Goal: Task Accomplishment & Management: Use online tool/utility

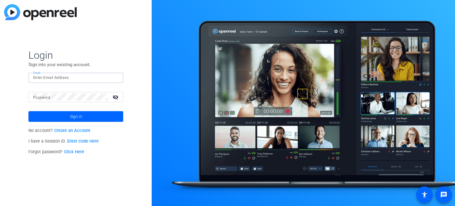
click at [104, 78] on input "Email" at bounding box center [75, 77] width 85 height 7
type input "[EMAIL_ADDRESS][DOMAIN_NAME]"
click at [114, 94] on mat-icon "visibility_off" at bounding box center [116, 97] width 14 height 9
click at [92, 114] on span at bounding box center [75, 116] width 95 height 14
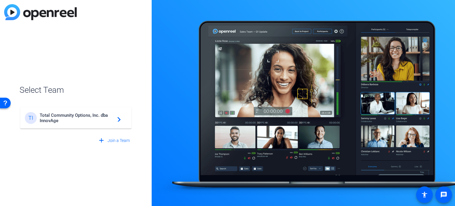
click at [91, 115] on span "Total Community Options, Inc. dba InnovAge" at bounding box center [77, 118] width 74 height 11
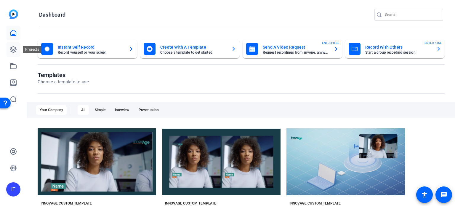
click at [12, 47] on icon at bounding box center [13, 49] width 7 height 7
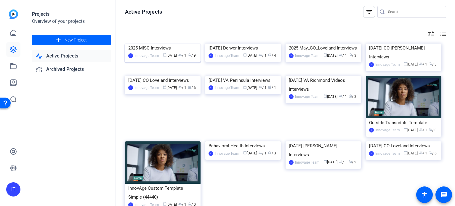
click at [159, 52] on div "2025 MISC Interviews" at bounding box center [162, 48] width 69 height 9
click at [73, 39] on span "New Project" at bounding box center [76, 40] width 22 height 6
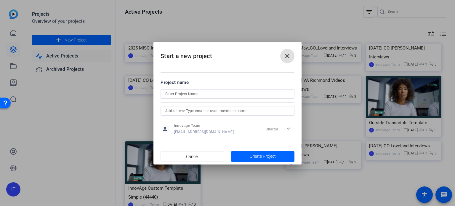
click at [178, 95] on input at bounding box center [227, 93] width 125 height 7
type input "B"
drag, startPoint x: 179, startPoint y: 94, endPoint x: 156, endPoint y: 93, distance: 23.1
click at [156, 93] on mat-dialog-content "Project name Sales / Broker Channel person Innovage Team [EMAIL_ADDRESS][DOMAIN…" at bounding box center [228, 107] width 148 height 82
click at [201, 93] on input "Broker Channel" at bounding box center [227, 93] width 125 height 7
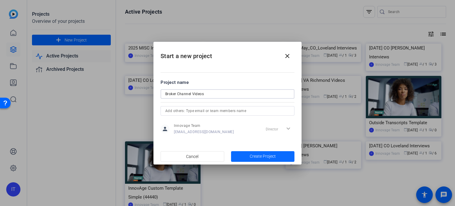
type input "Broker Channel Videos"
click at [259, 154] on span "Create Project" at bounding box center [263, 156] width 26 height 6
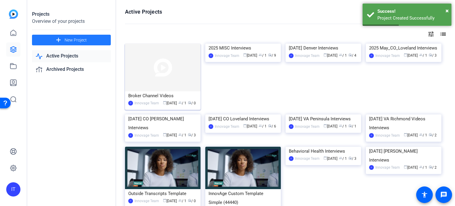
click at [174, 78] on img at bounding box center [163, 68] width 76 height 48
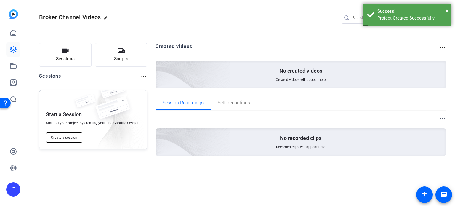
click at [66, 139] on span "Create a session" at bounding box center [64, 137] width 26 height 5
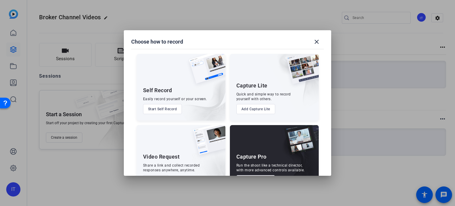
scroll to position [21, 0]
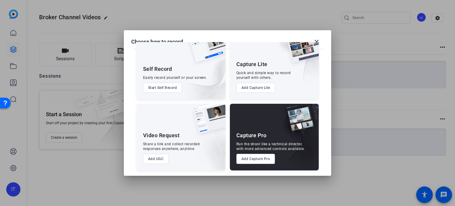
click at [261, 159] on button "Add Capture Pro" at bounding box center [256, 159] width 39 height 10
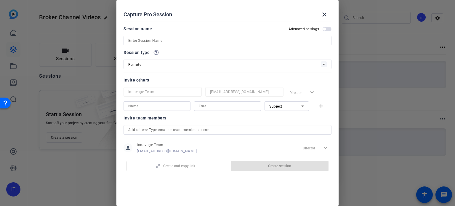
click at [137, 42] on input at bounding box center [227, 40] width 199 height 7
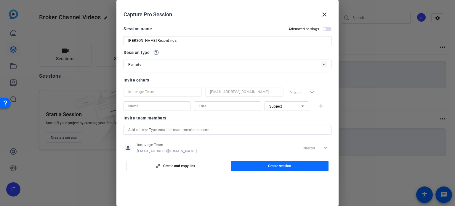
type input "[PERSON_NAME] Recordings"
click at [290, 167] on span "Create session" at bounding box center [279, 166] width 23 height 5
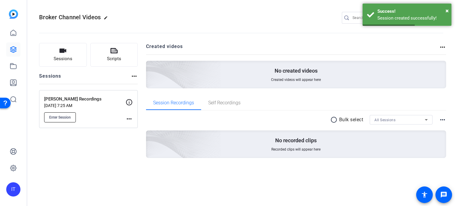
click at [62, 120] on button "Enter Session" at bounding box center [60, 117] width 32 height 10
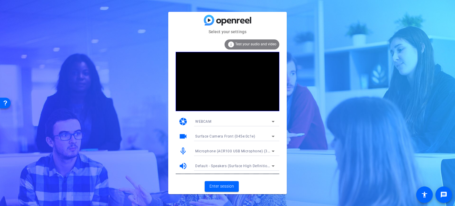
click at [268, 137] on div "Surface Camera Front (045e:0c1e)" at bounding box center [233, 136] width 76 height 7
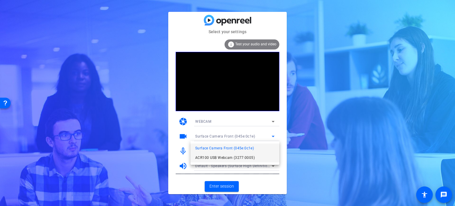
click at [224, 157] on span "ACR100 USB Webcam (3277:0005)" at bounding box center [225, 157] width 60 height 7
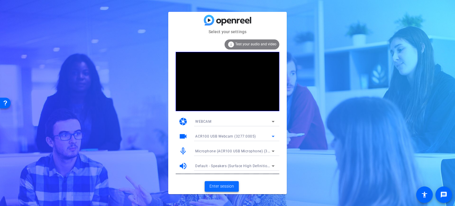
click at [225, 185] on span "Enter session" at bounding box center [222, 186] width 25 height 6
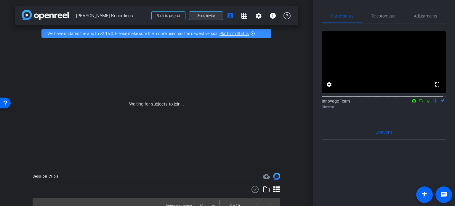
click at [199, 14] on span "Send invite" at bounding box center [205, 15] width 17 height 5
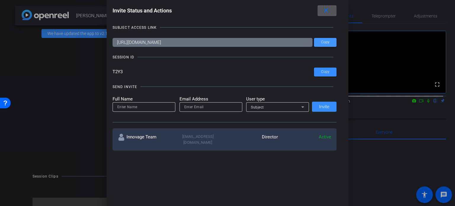
click at [324, 42] on span "Copy" at bounding box center [325, 42] width 8 height 4
drag, startPoint x: 134, startPoint y: 71, endPoint x: 108, endPoint y: 71, distance: 26.1
click at [108, 71] on div "Invite Status and Actions close SUBJECT ACCESS LINK https://capture.openreel.co…" at bounding box center [228, 78] width 242 height 159
